Goal: Participate in discussion: Engage in conversation with other users on a specific topic

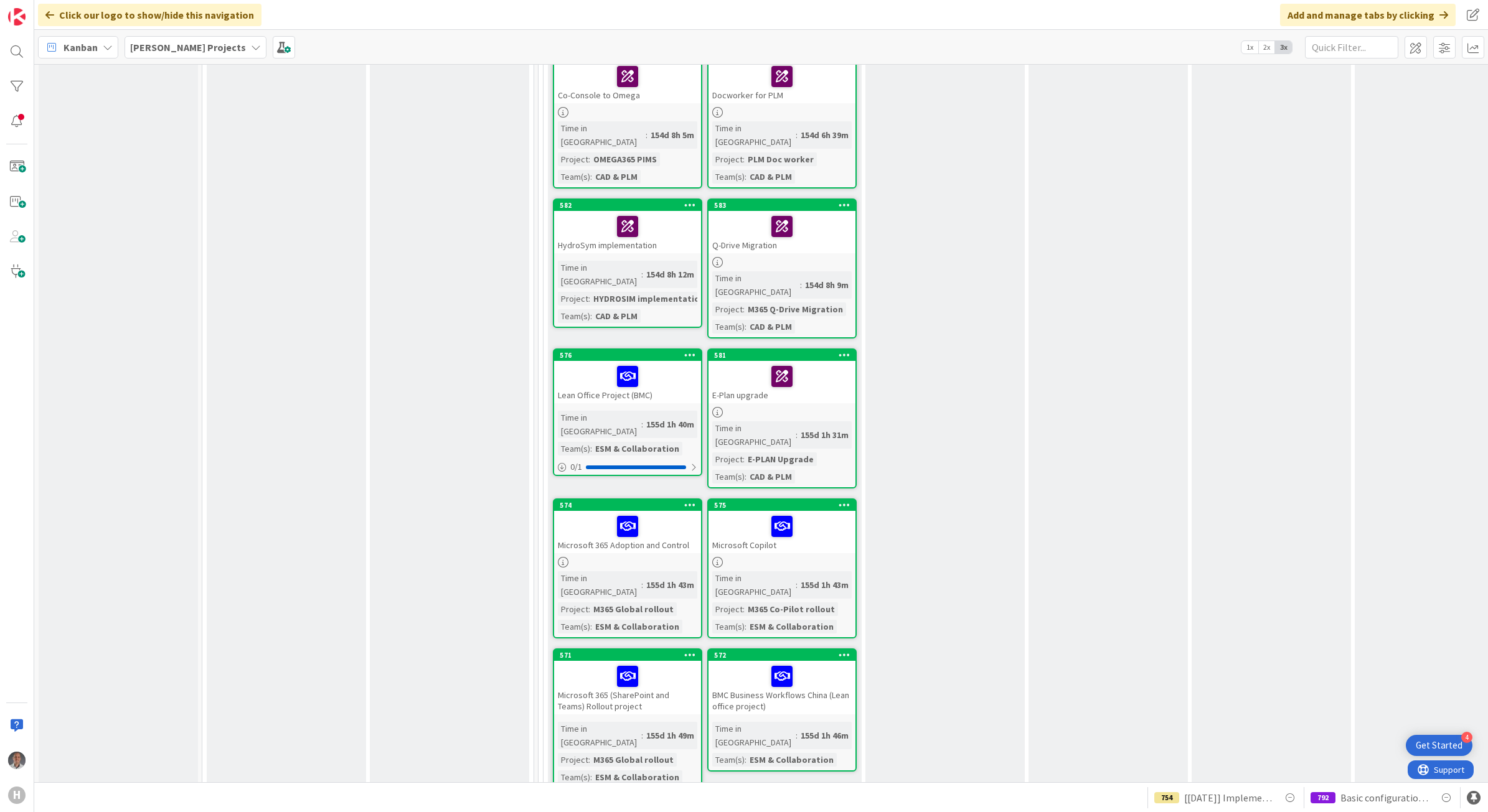
scroll to position [1725, 0]
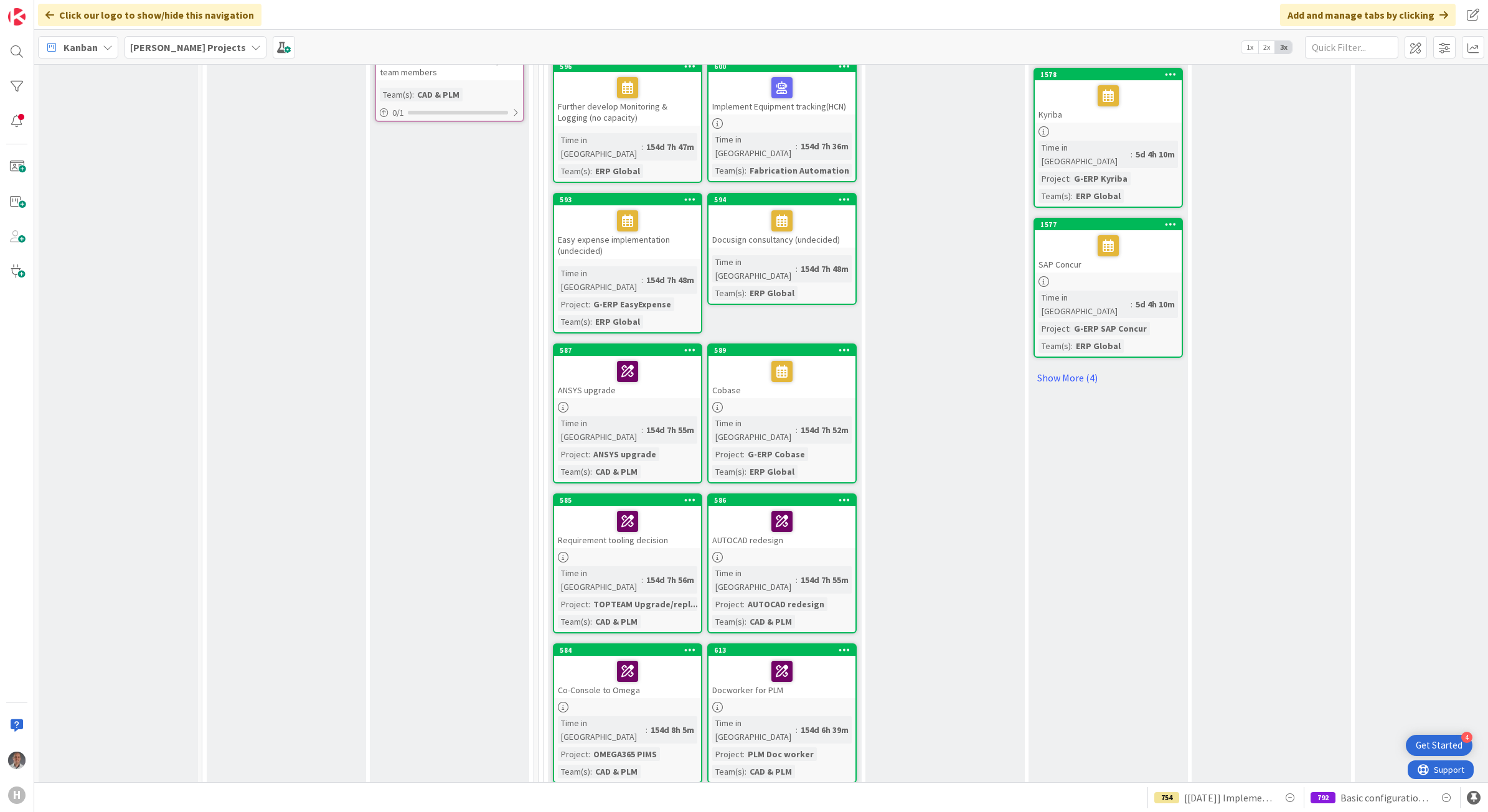
click at [196, 48] on b "[PERSON_NAME] Projects" at bounding box center [188, 47] width 116 height 13
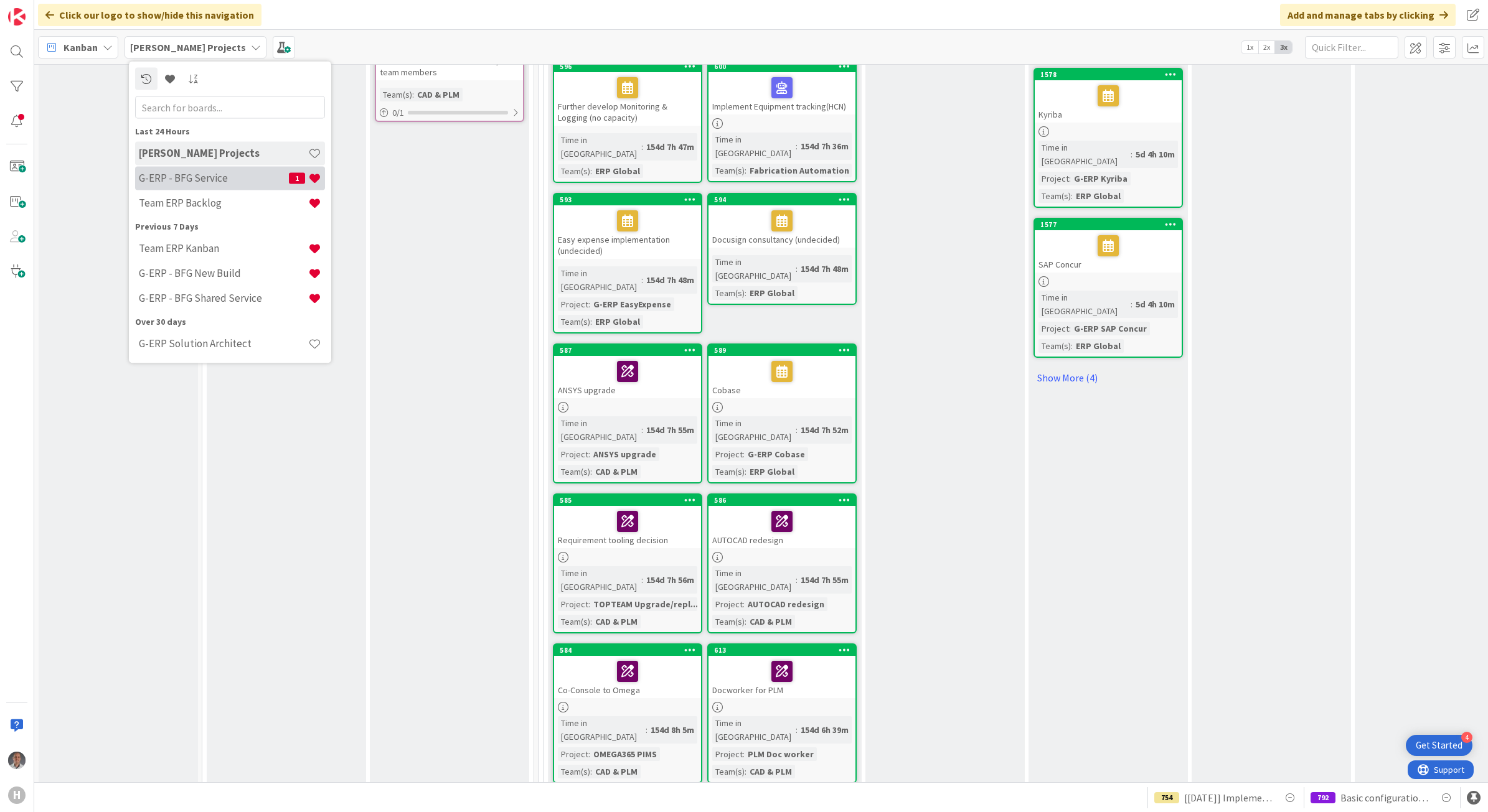
click at [198, 177] on h4 "G-ERP - BFG Service" at bounding box center [214, 178] width 150 height 13
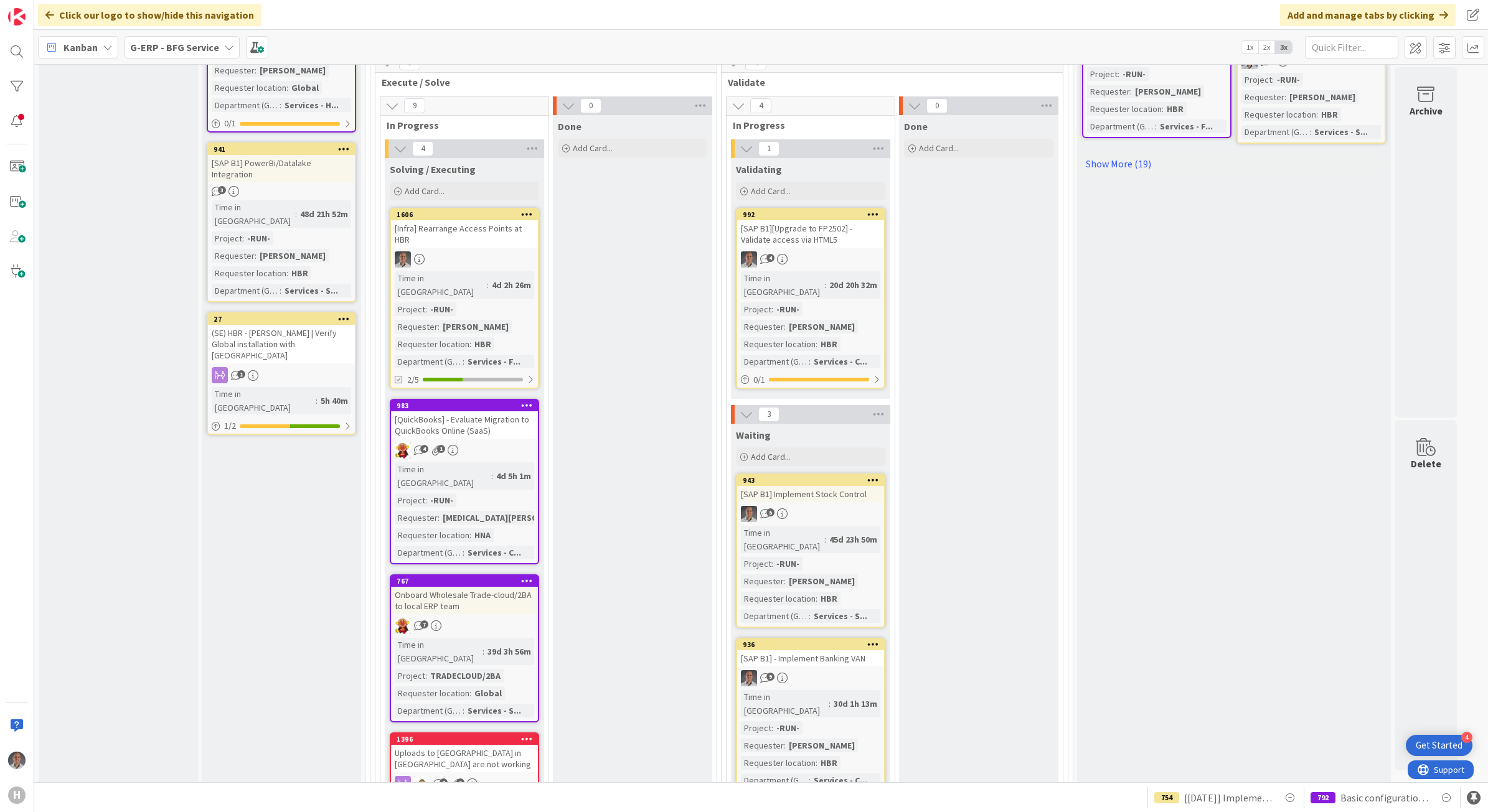
scroll to position [778, 0]
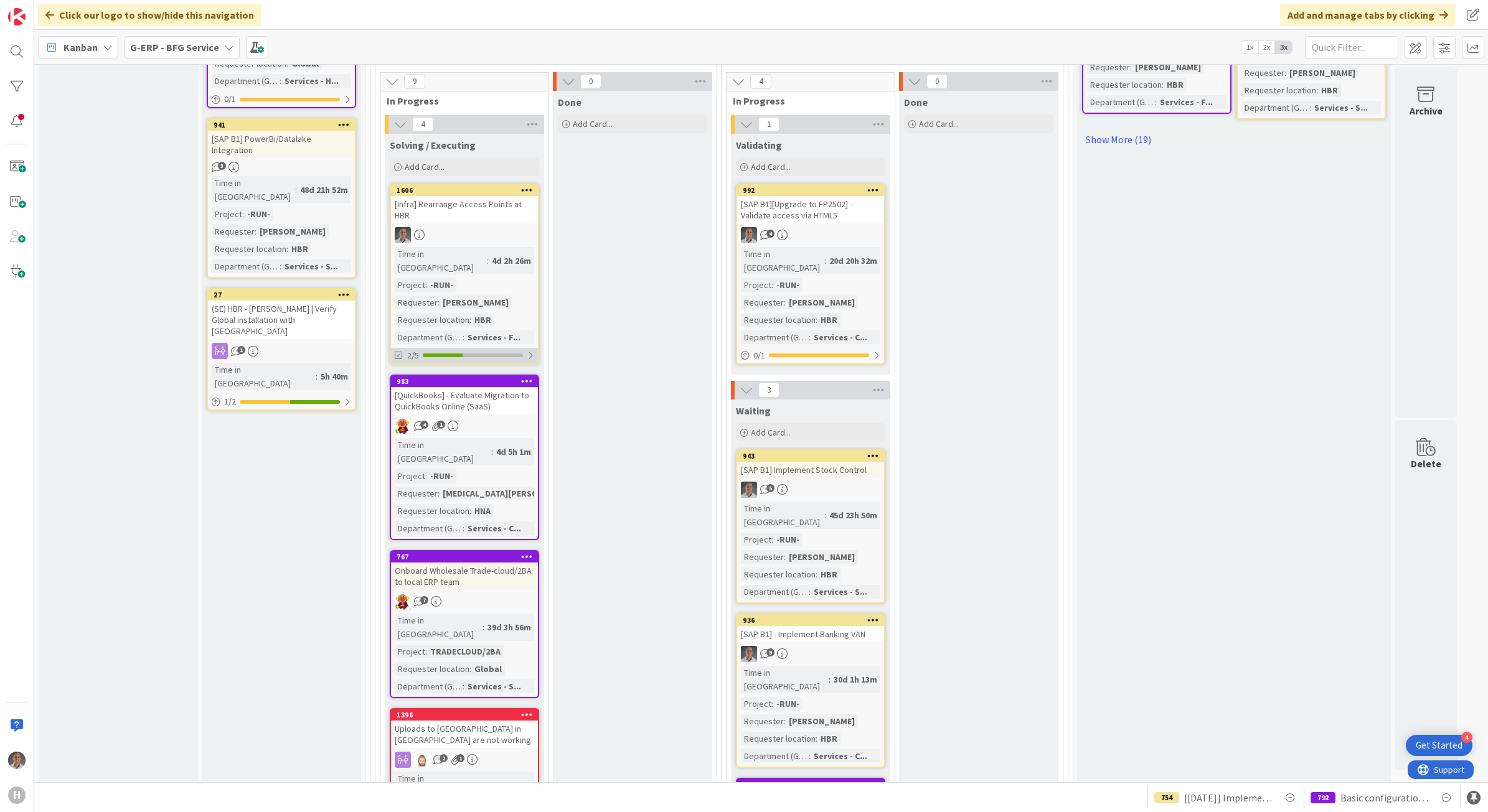
click at [530, 351] on div at bounding box center [530, 355] width 7 height 10
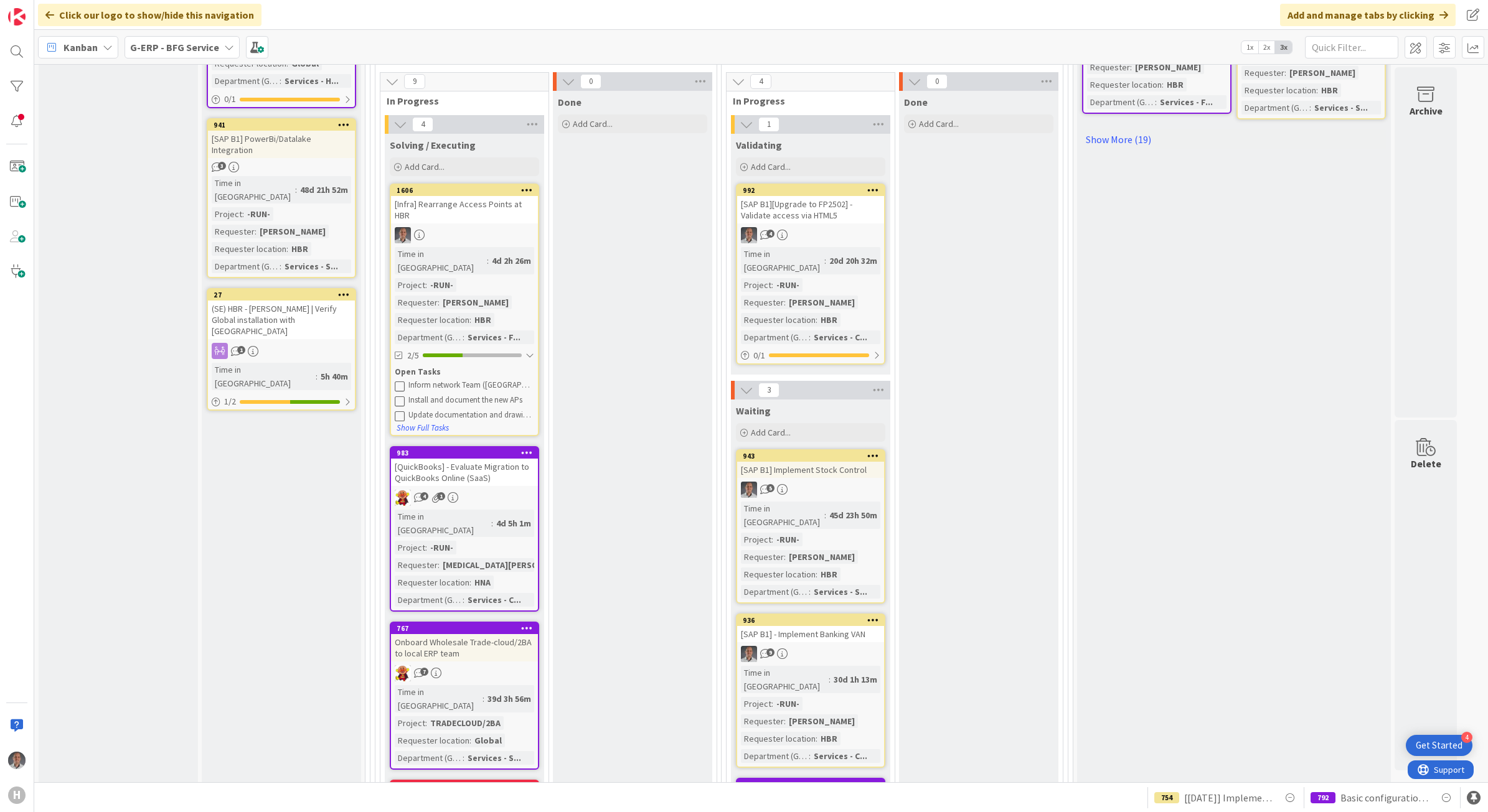
click at [397, 381] on icon at bounding box center [399, 386] width 10 height 10
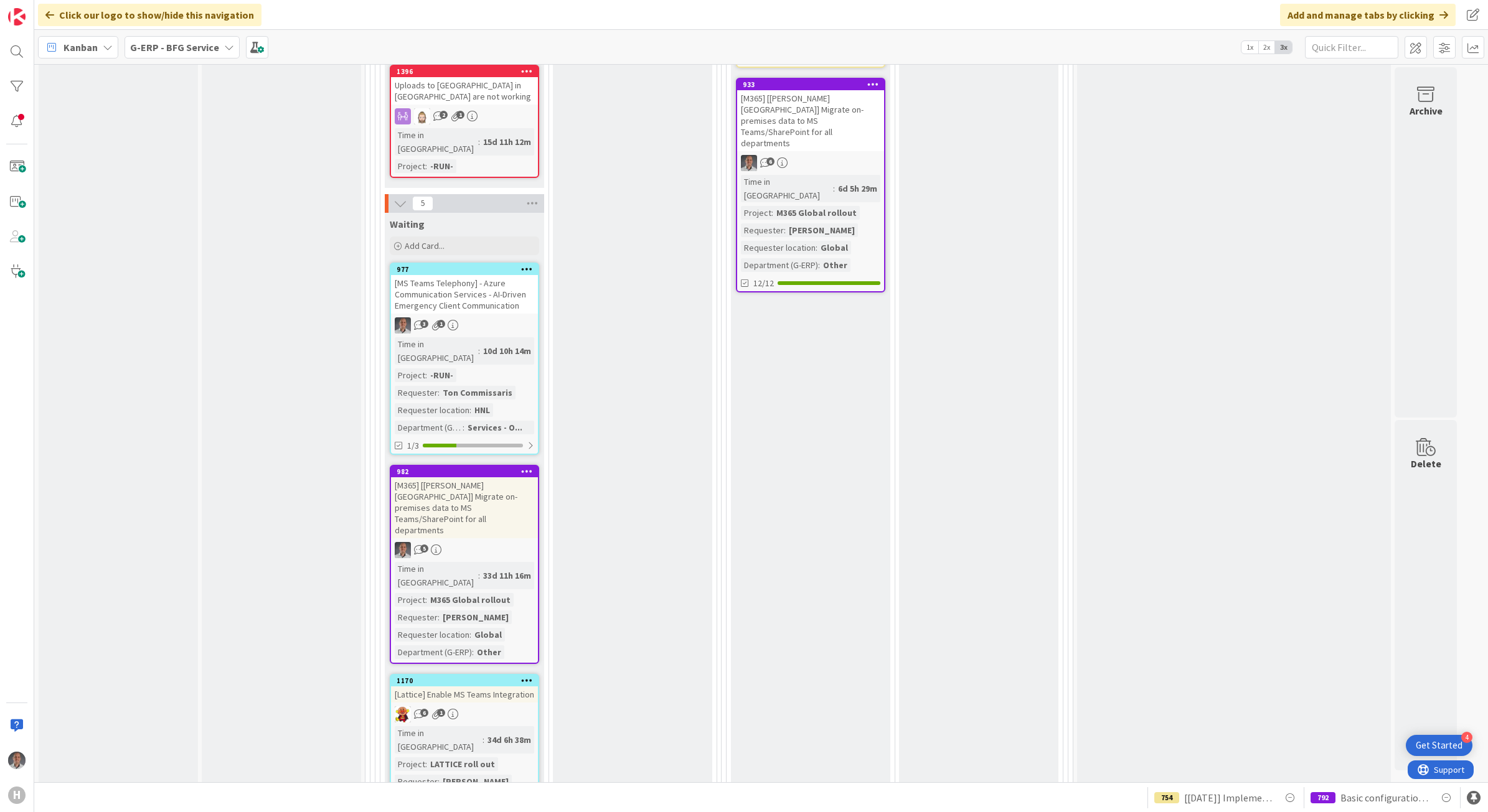
scroll to position [1555, 0]
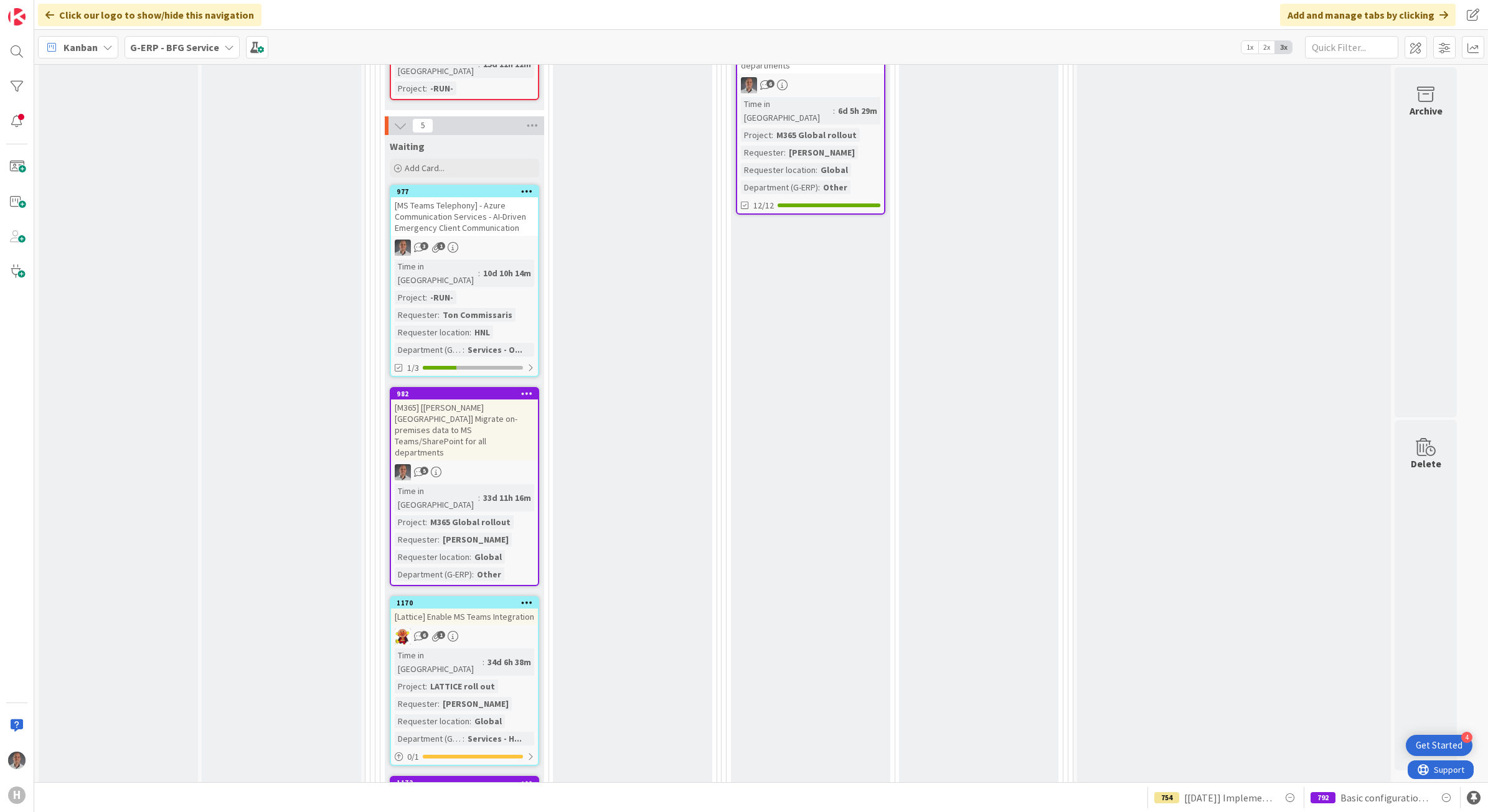
click at [493, 608] on div "[Lattice] Enable MS Teams Integration" at bounding box center [464, 616] width 147 height 16
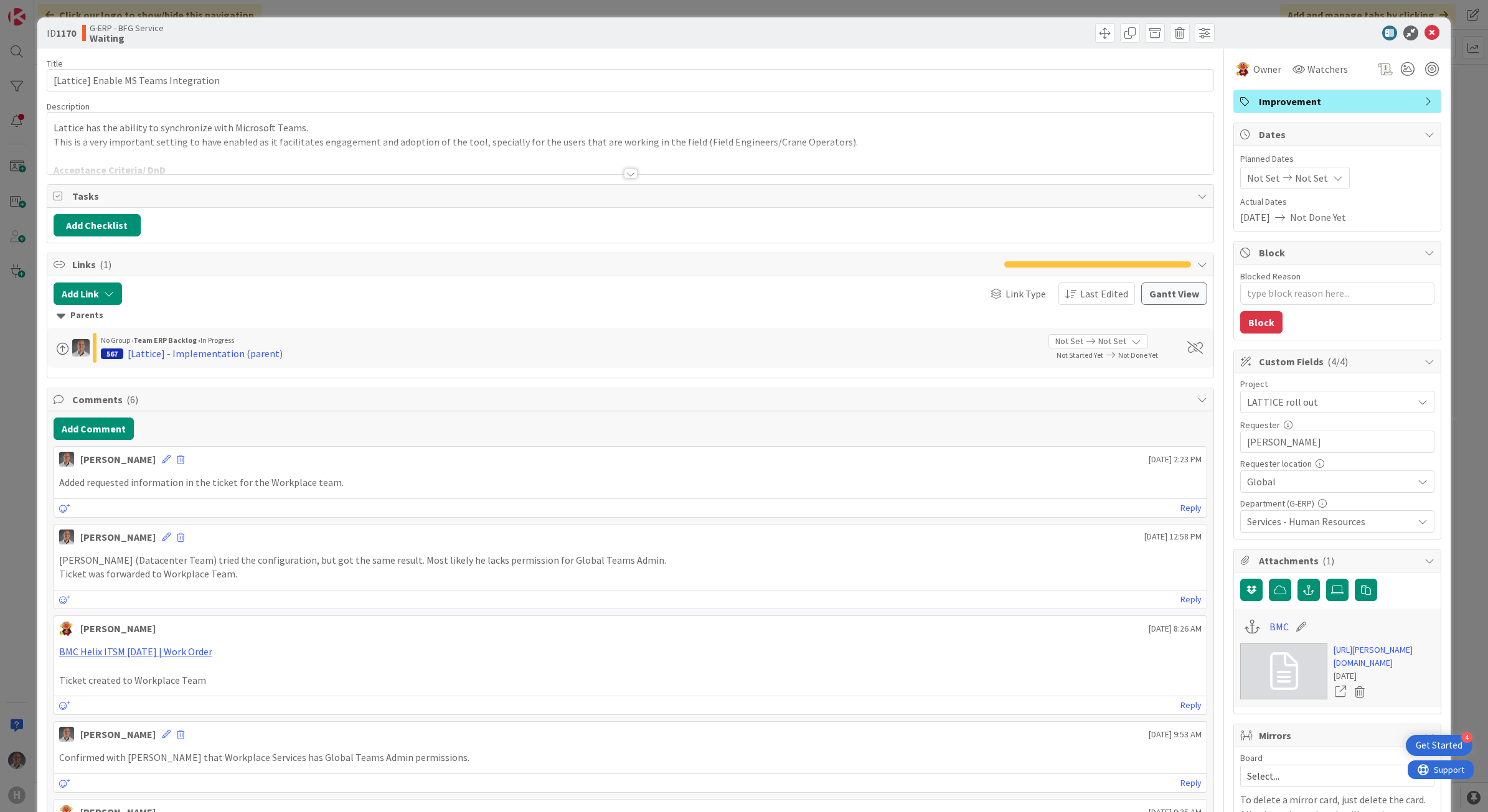
type textarea "x"
click at [105, 433] on button "Add Comment" at bounding box center [93, 429] width 81 height 22
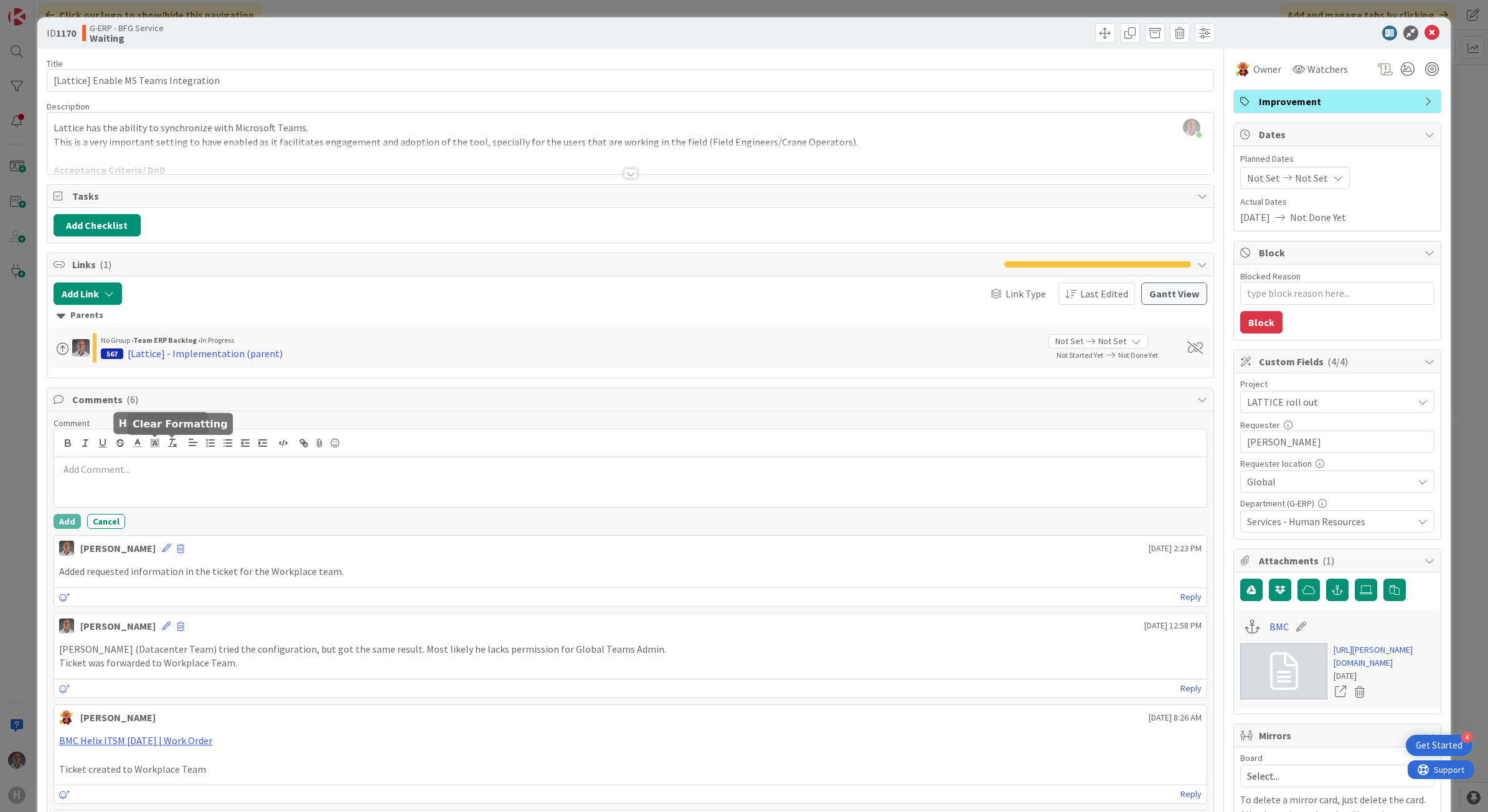
click at [175, 469] on p at bounding box center [630, 469] width 1143 height 14
